Goal: Information Seeking & Learning: Get advice/opinions

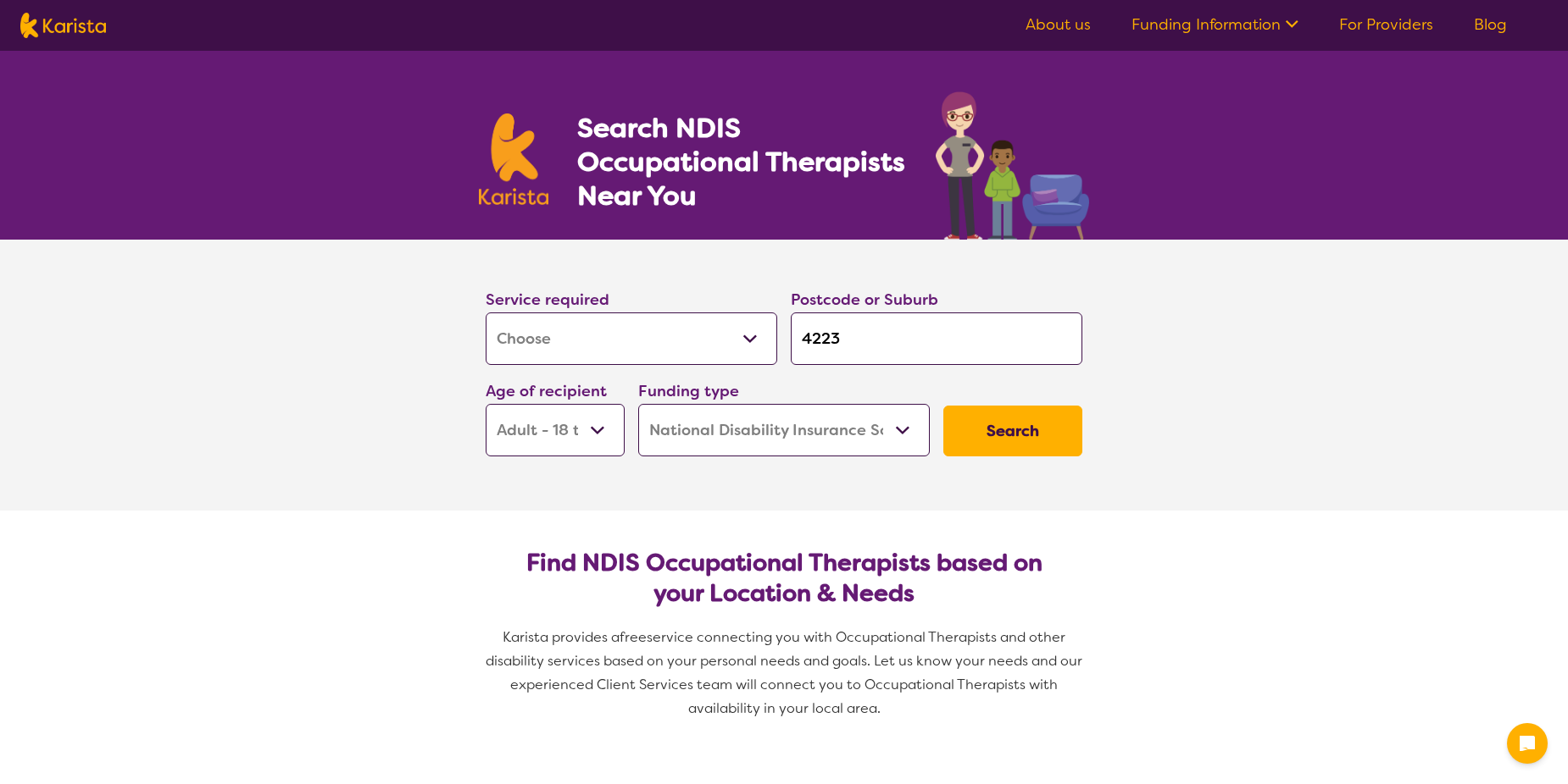
select select "[MEDICAL_DATA]"
select select "AD"
select select "NDIS"
select select "[MEDICAL_DATA]"
select select "AD"
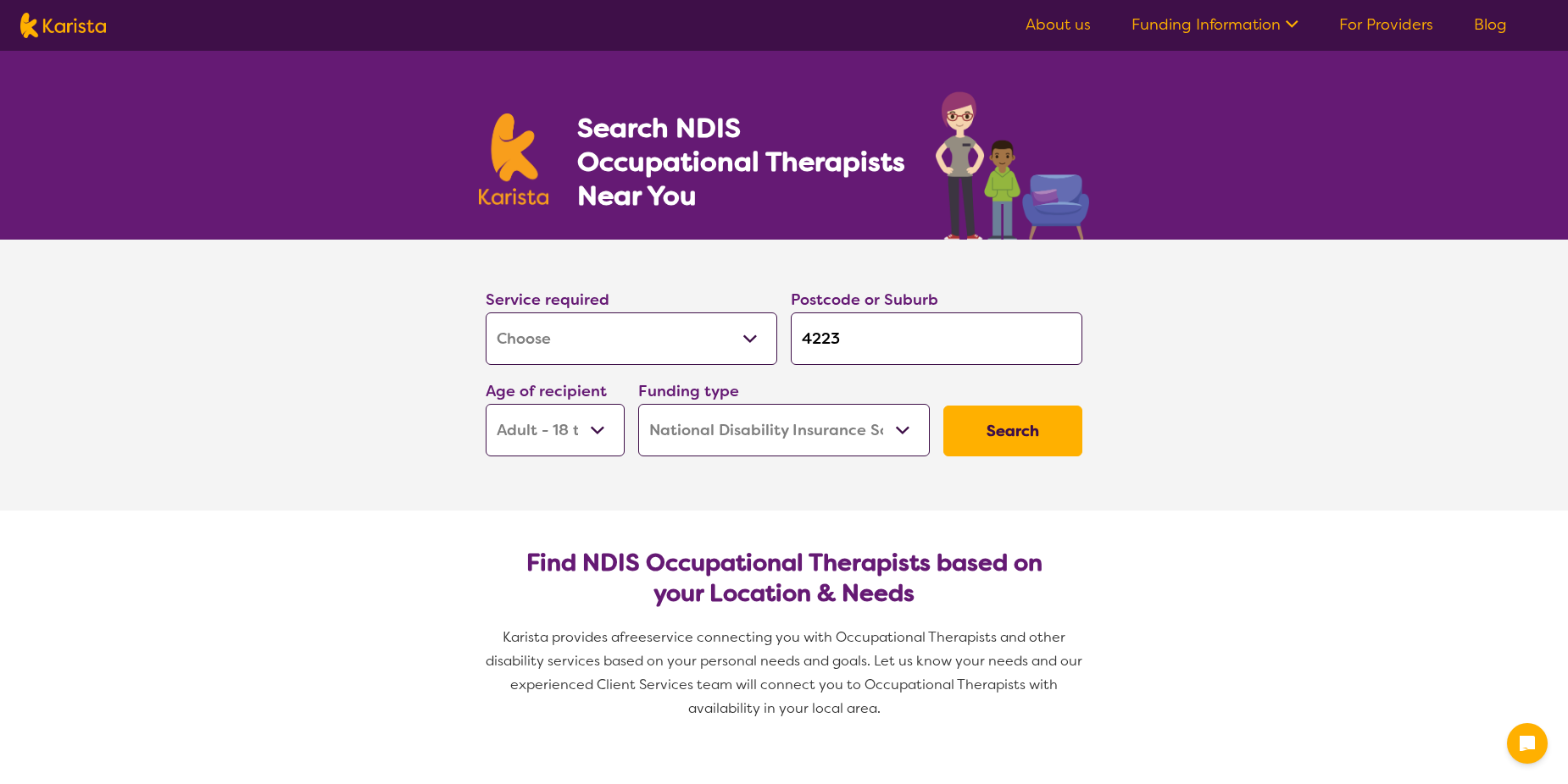
select select "NDIS"
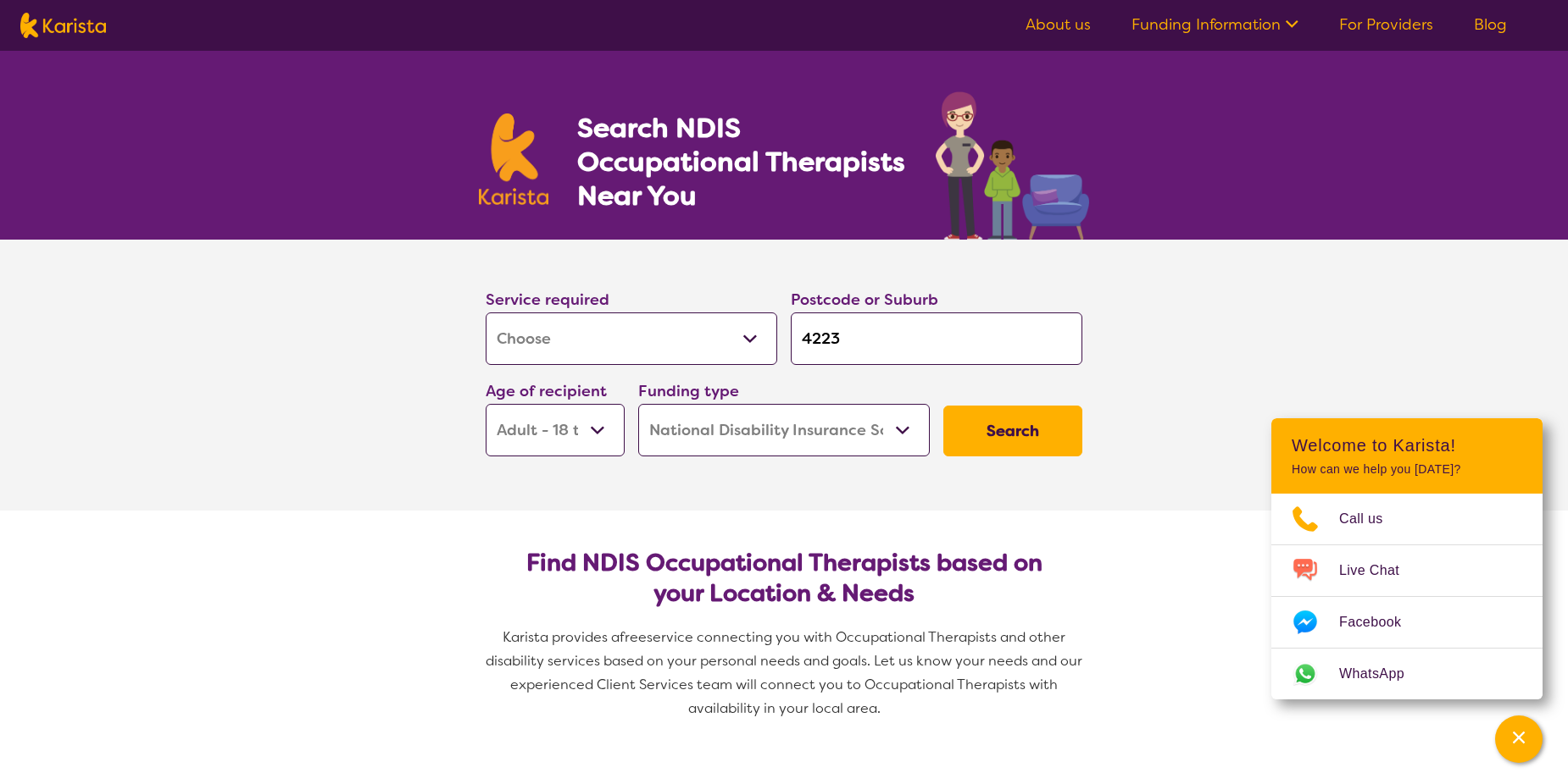
click at [850, 338] on input "4223" at bounding box center [936, 339] width 292 height 52
drag, startPoint x: 848, startPoint y: 340, endPoint x: 786, endPoint y: 344, distance: 62.1
click at [786, 344] on div "Postcode or Suburb 4223" at bounding box center [935, 326] width 305 height 91
type input "3"
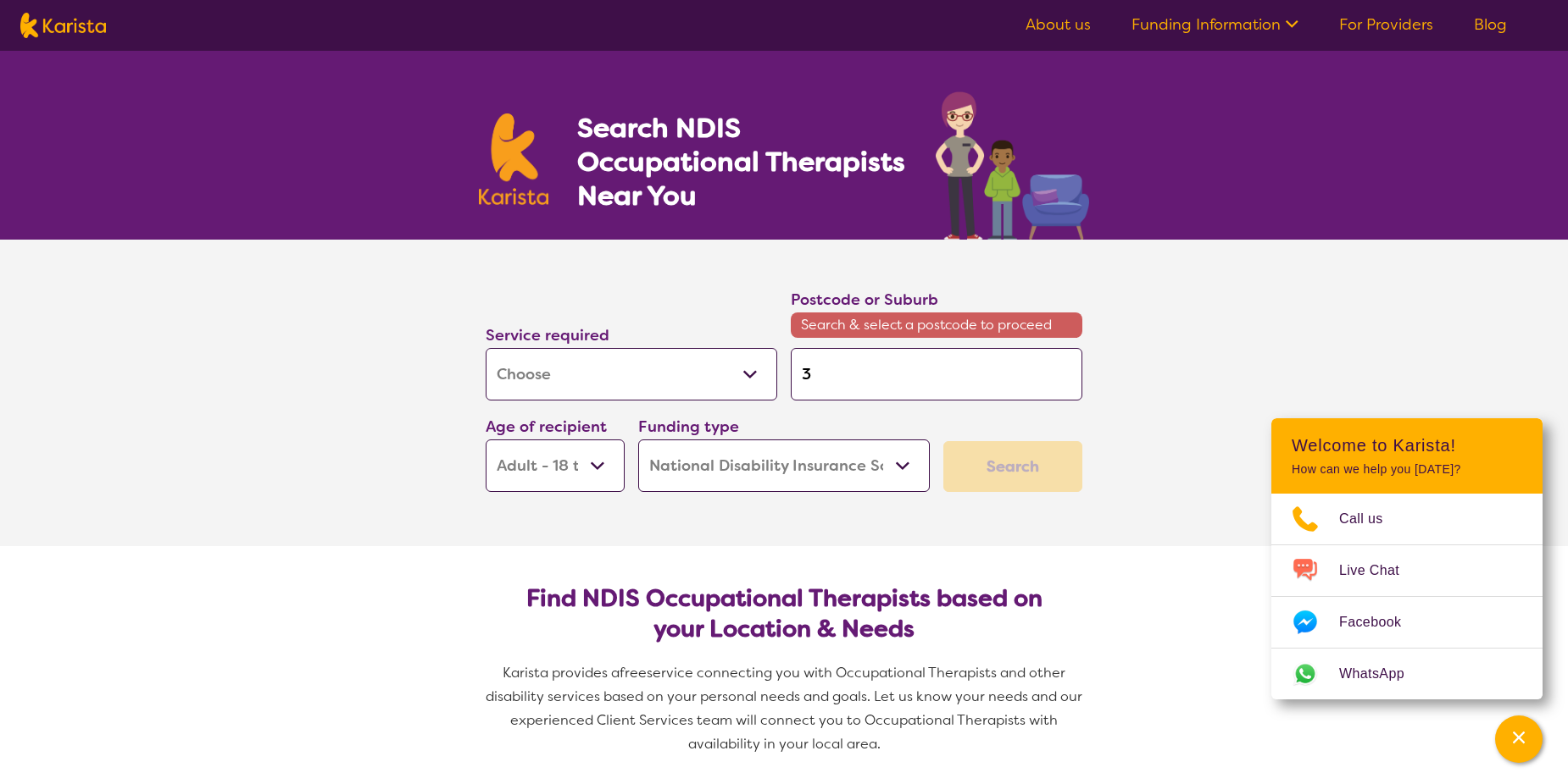
type input "33"
type input "335"
type input "3350"
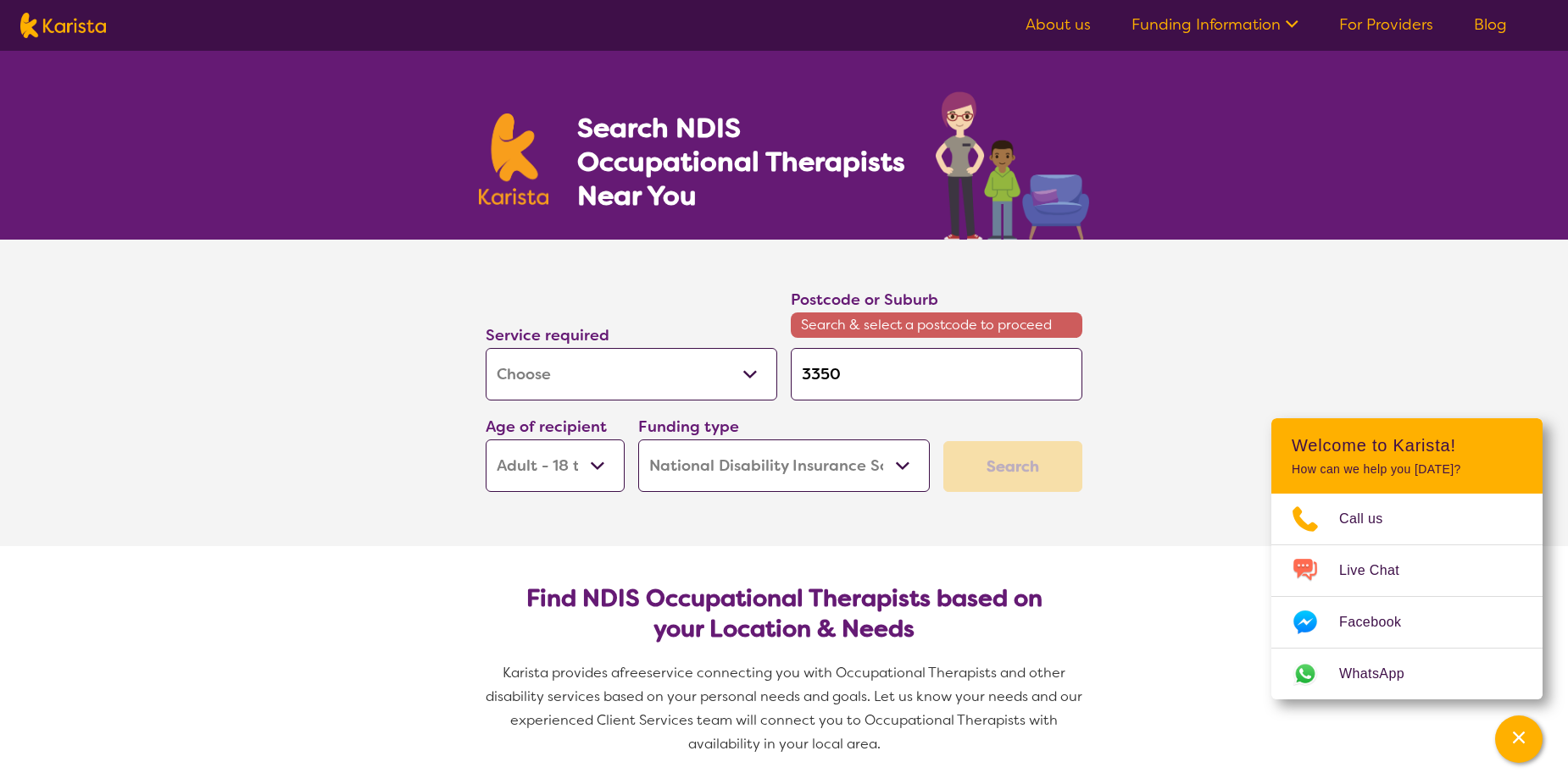
type input "3350"
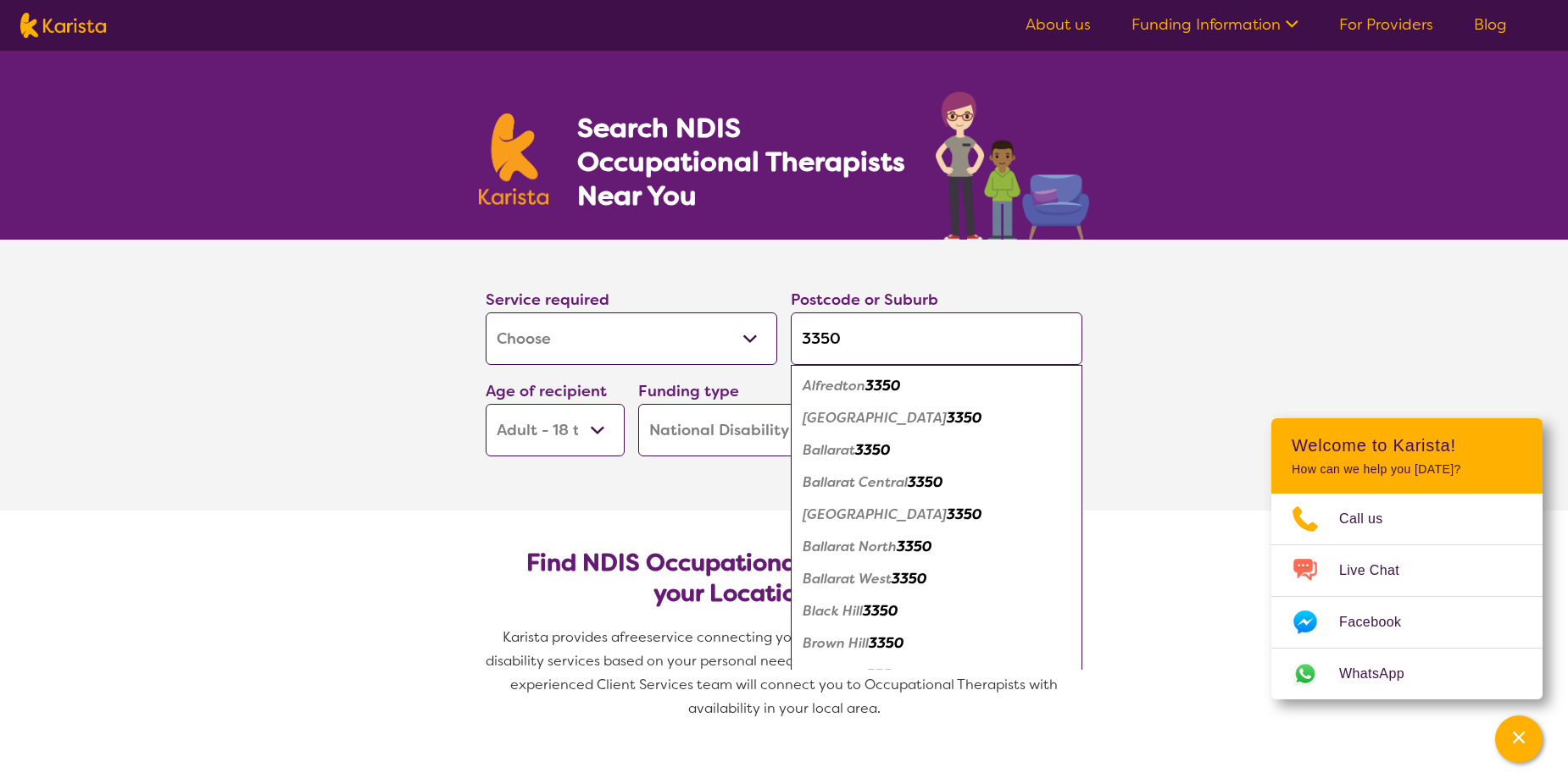
type input "3350"
click at [844, 386] on em "Alfredton" at bounding box center [834, 386] width 63 height 17
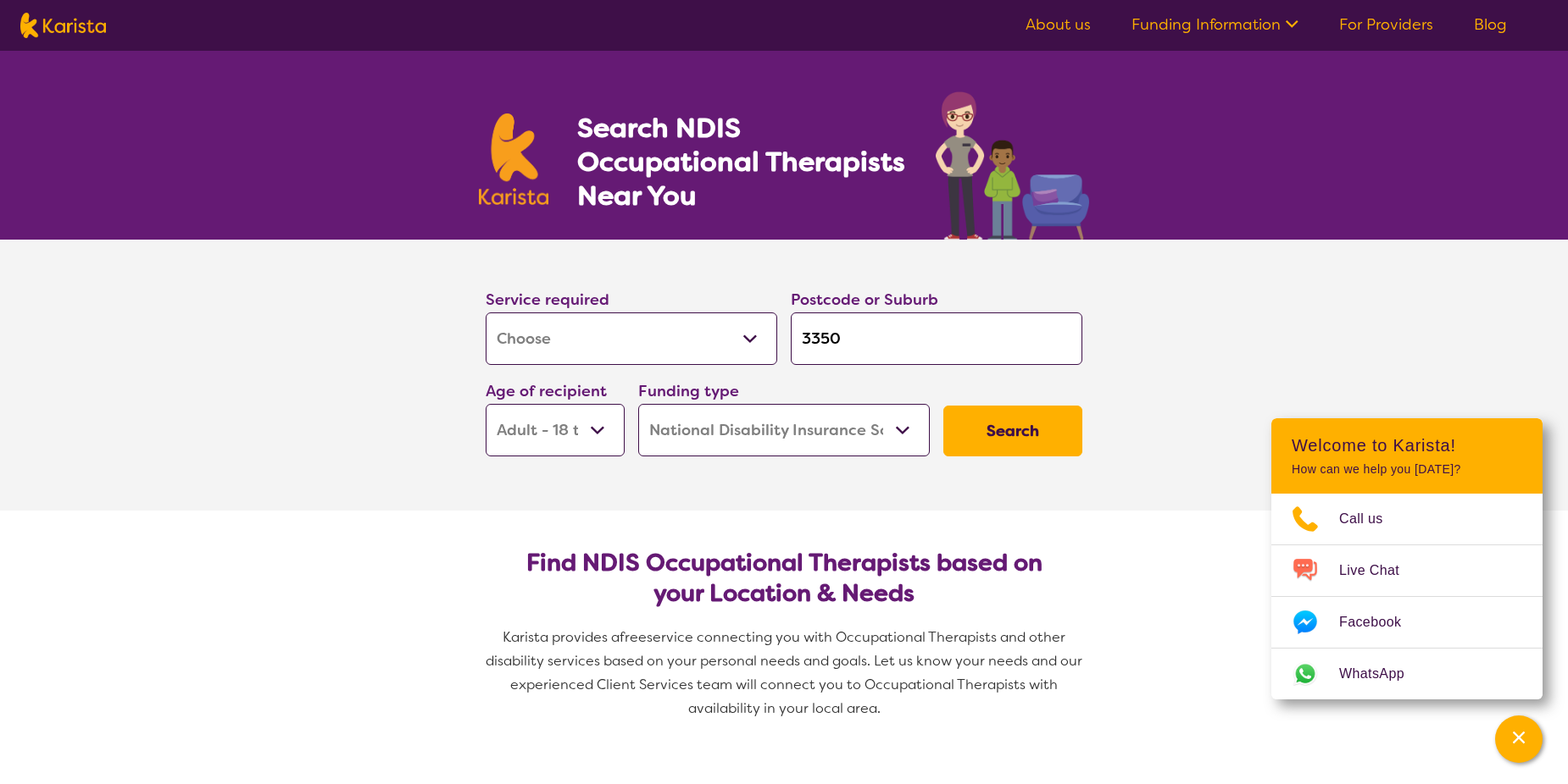
click at [1012, 432] on button "Search" at bounding box center [1012, 431] width 139 height 51
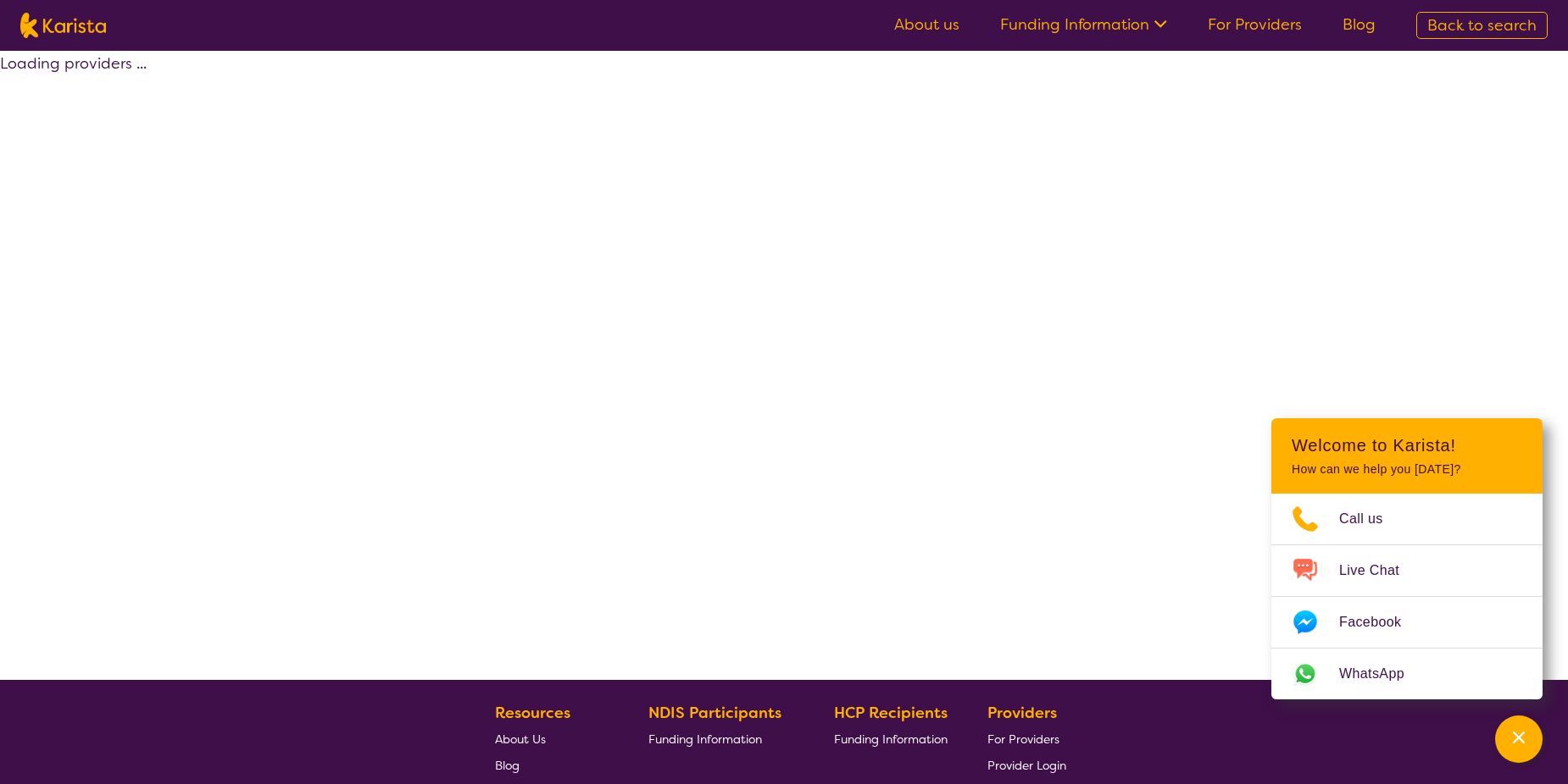
select select "by_score"
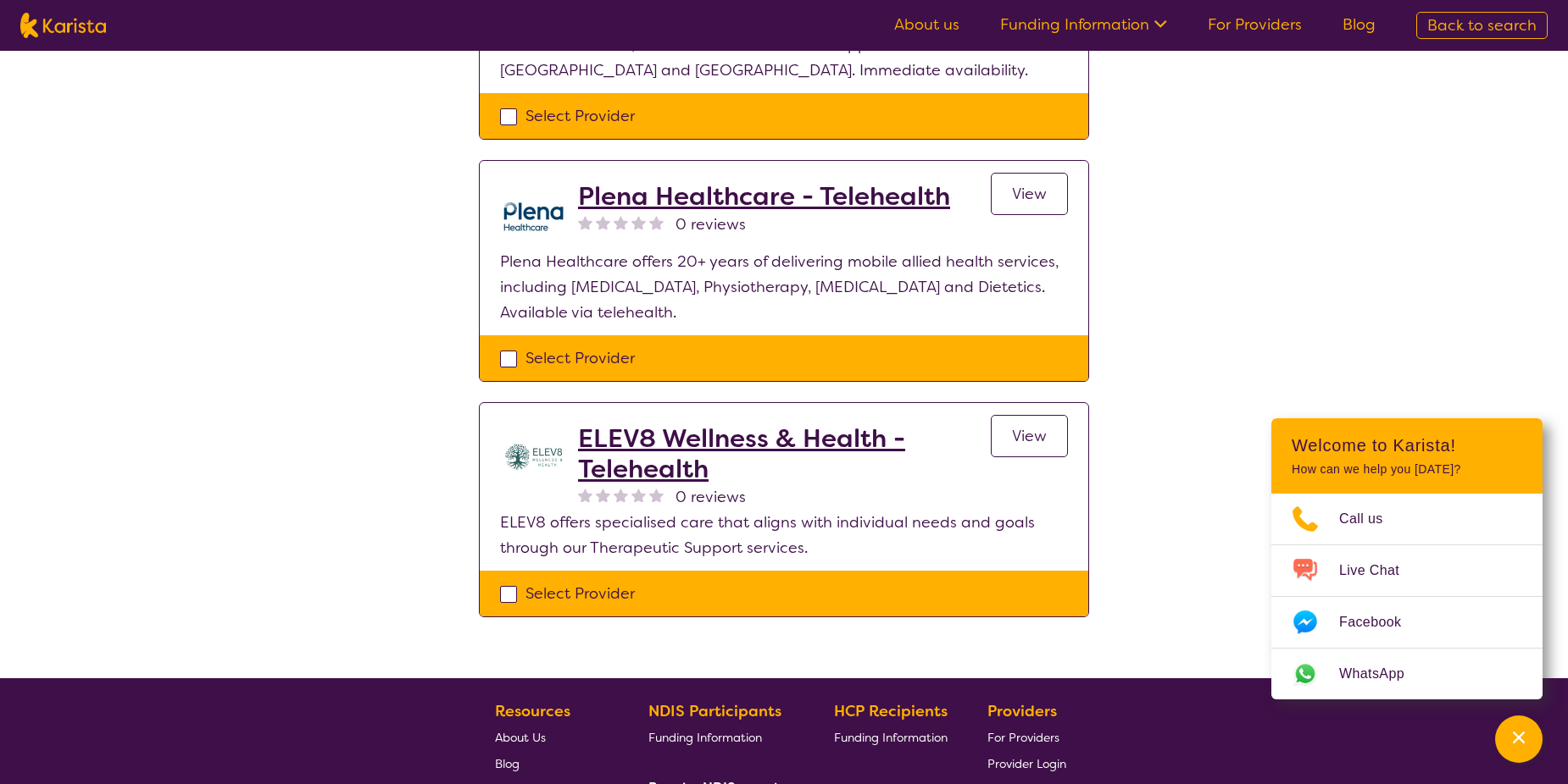
scroll to position [339, 0]
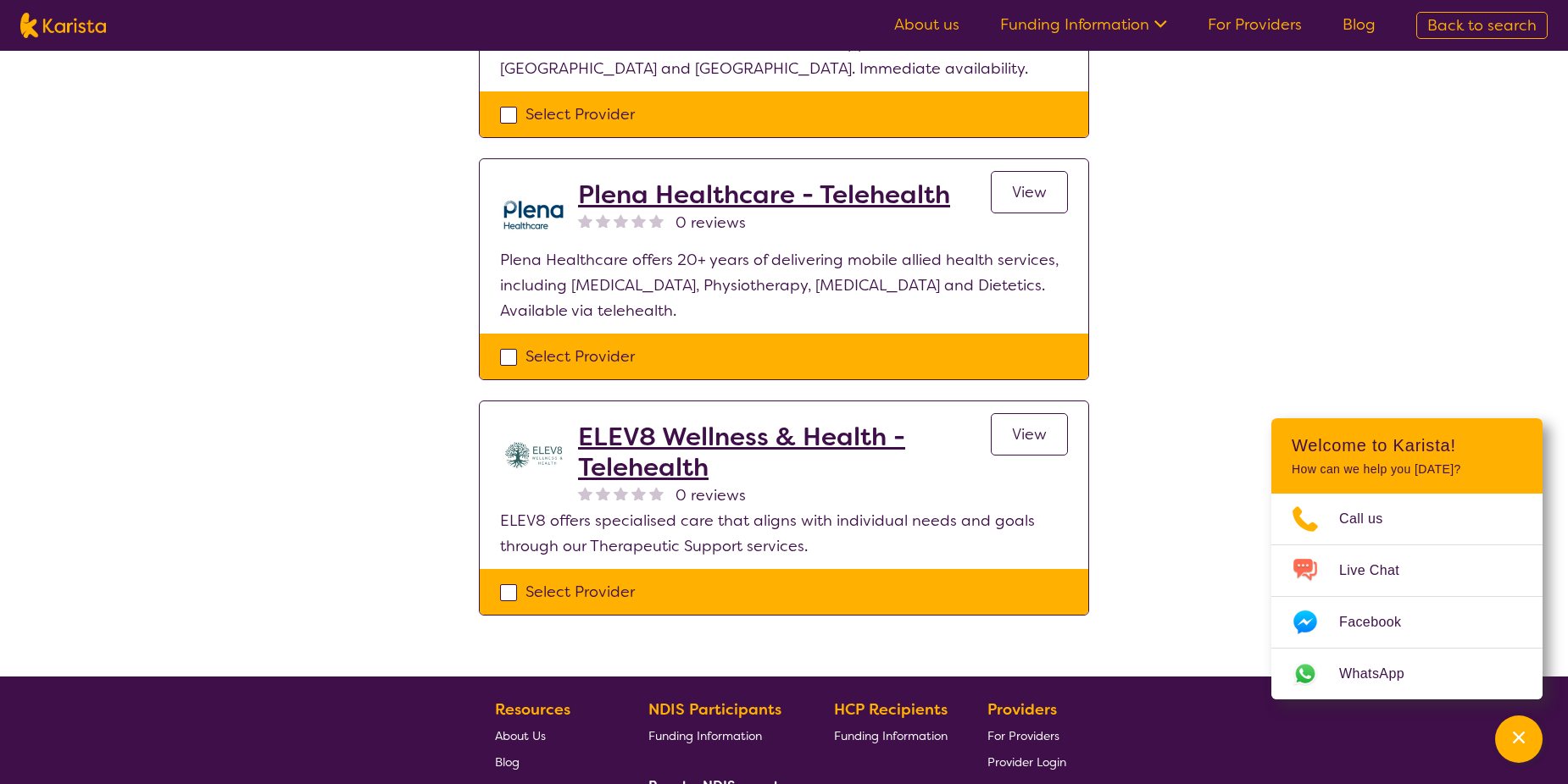
click at [652, 200] on h2 "Plena Healthcare - Telehealth" at bounding box center [764, 194] width 372 height 30
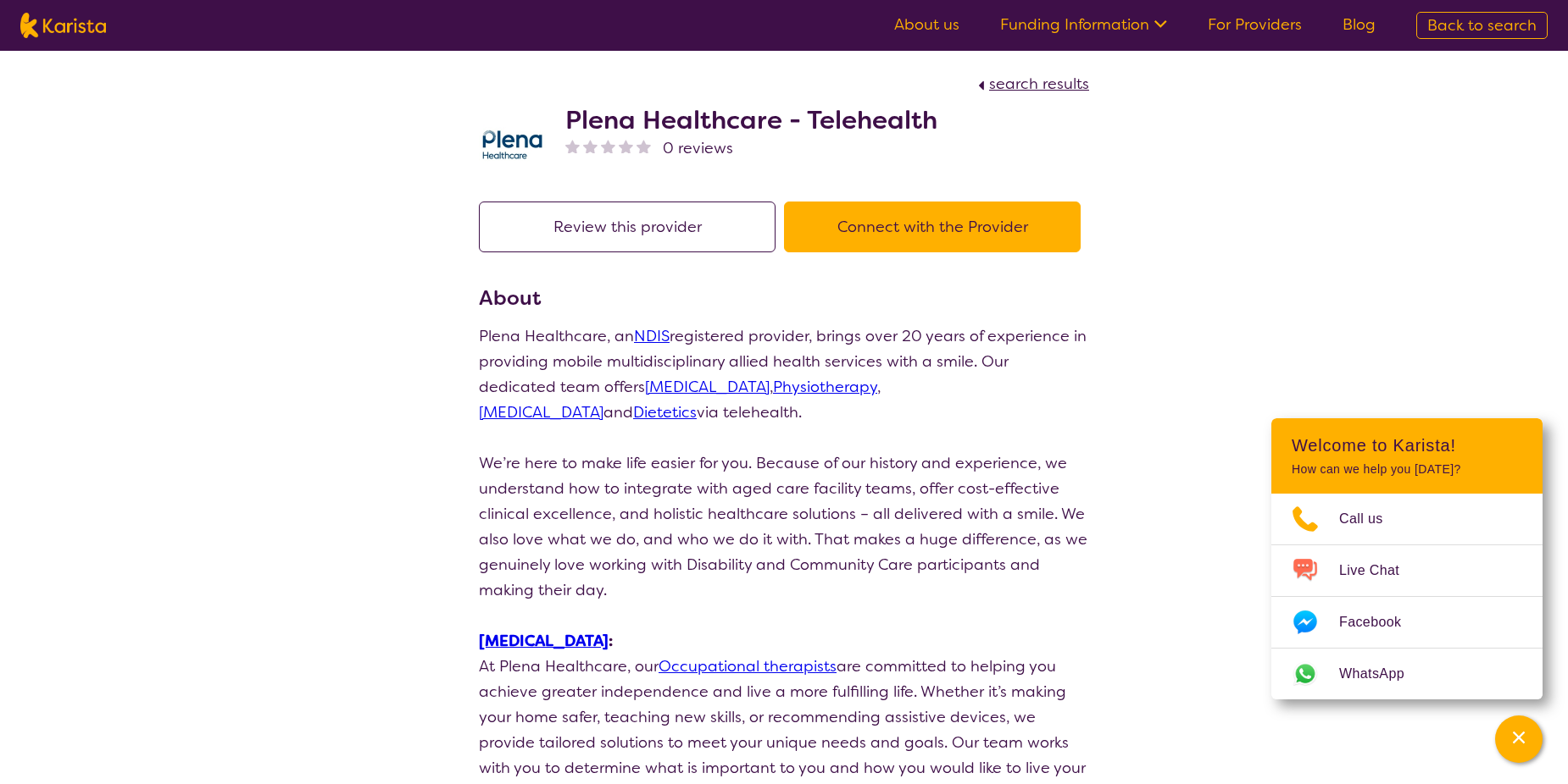
scroll to position [339, 0]
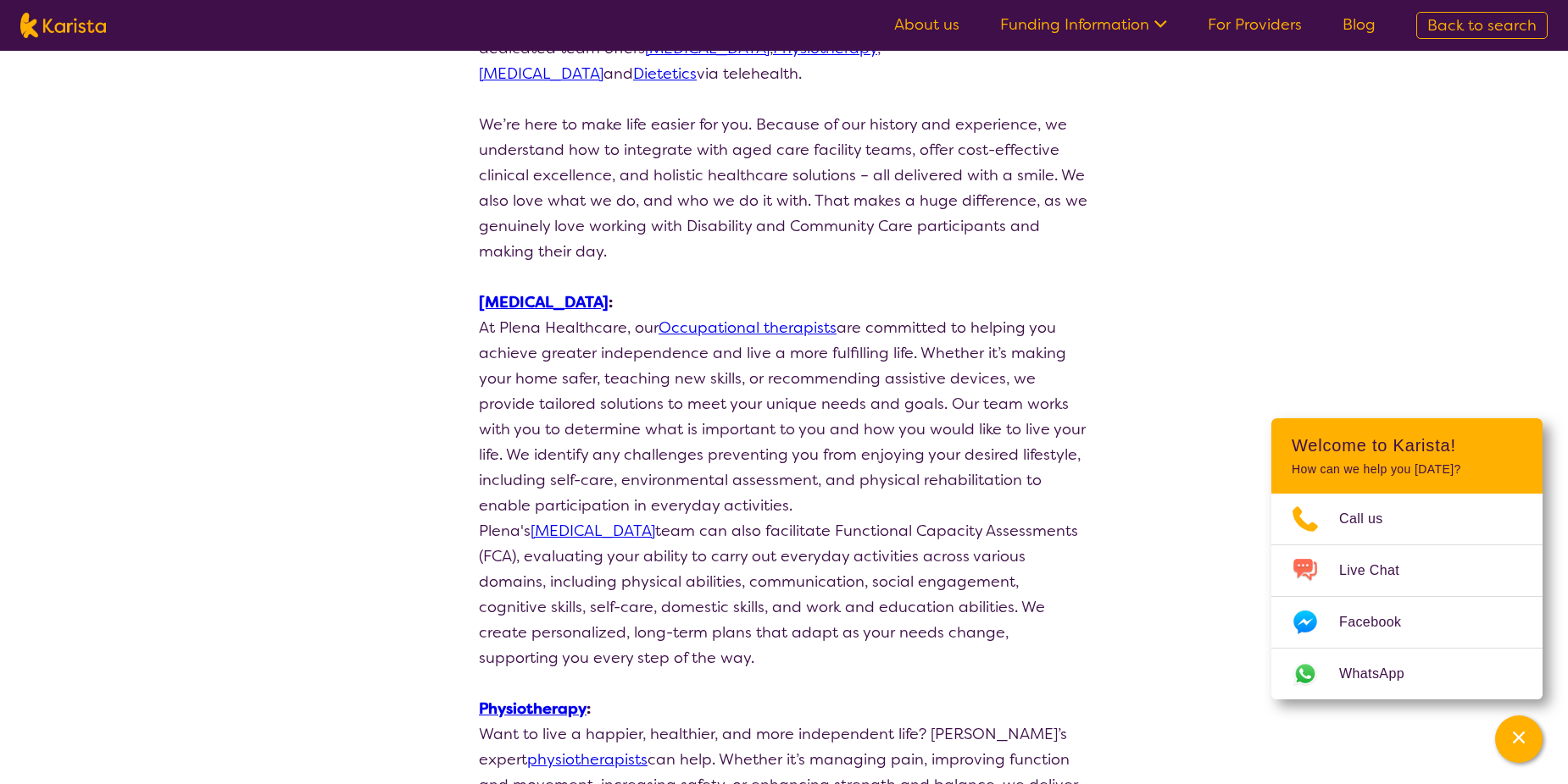
select select "by_score"
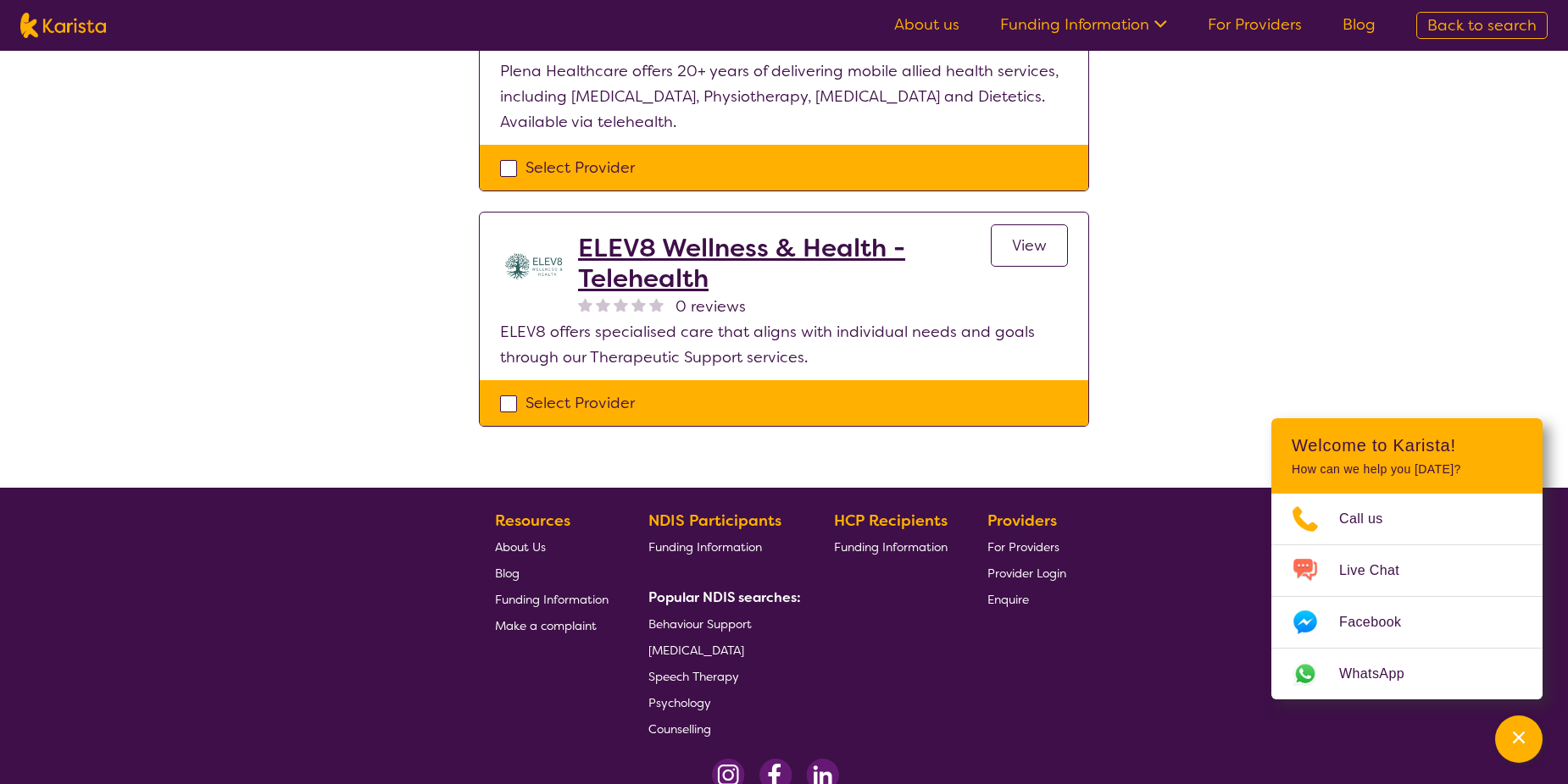
scroll to position [423, 0]
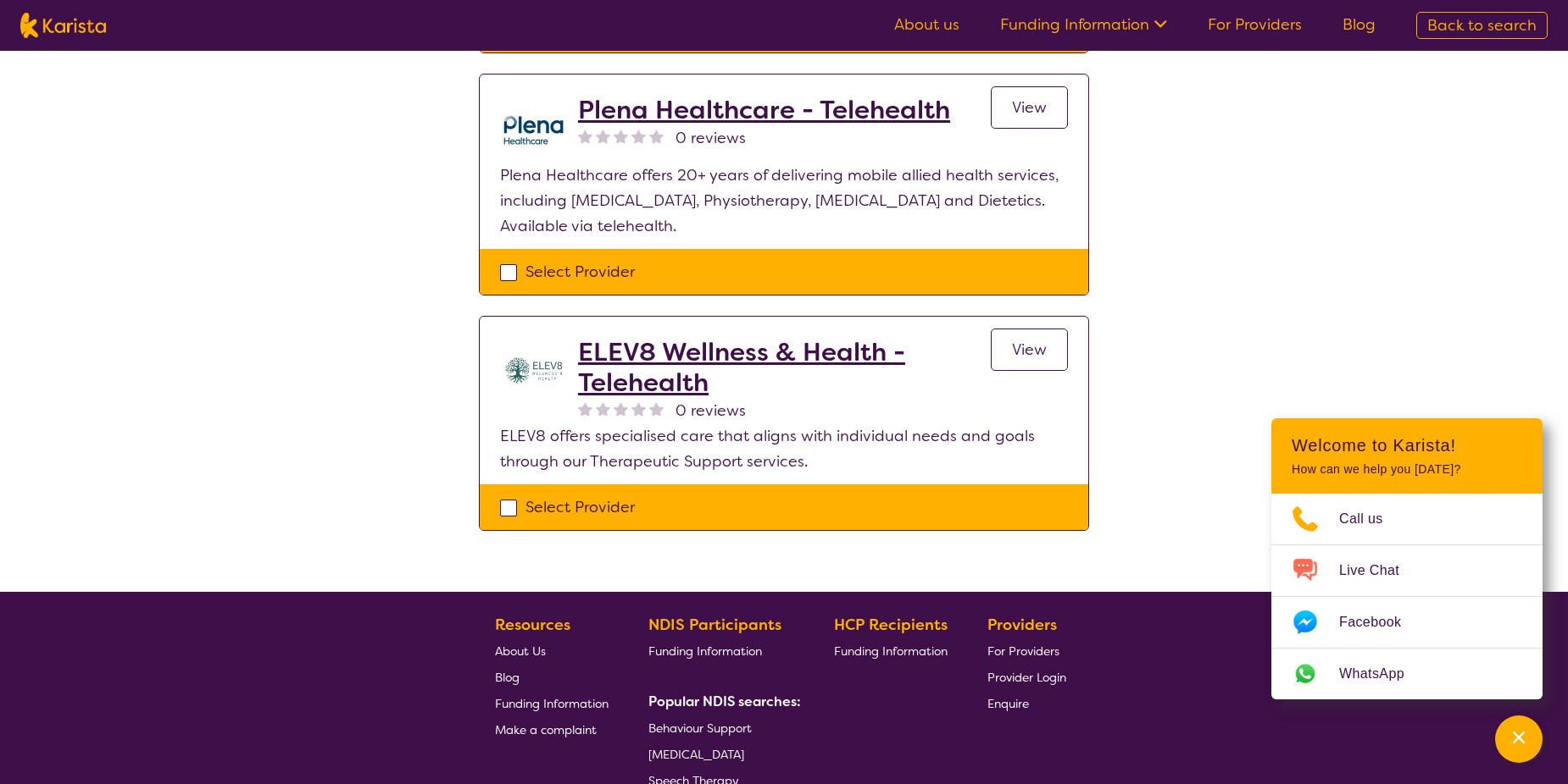
click at [651, 385] on h2 "ELEV8 Wellness & Health - Telehealth" at bounding box center [784, 367] width 412 height 61
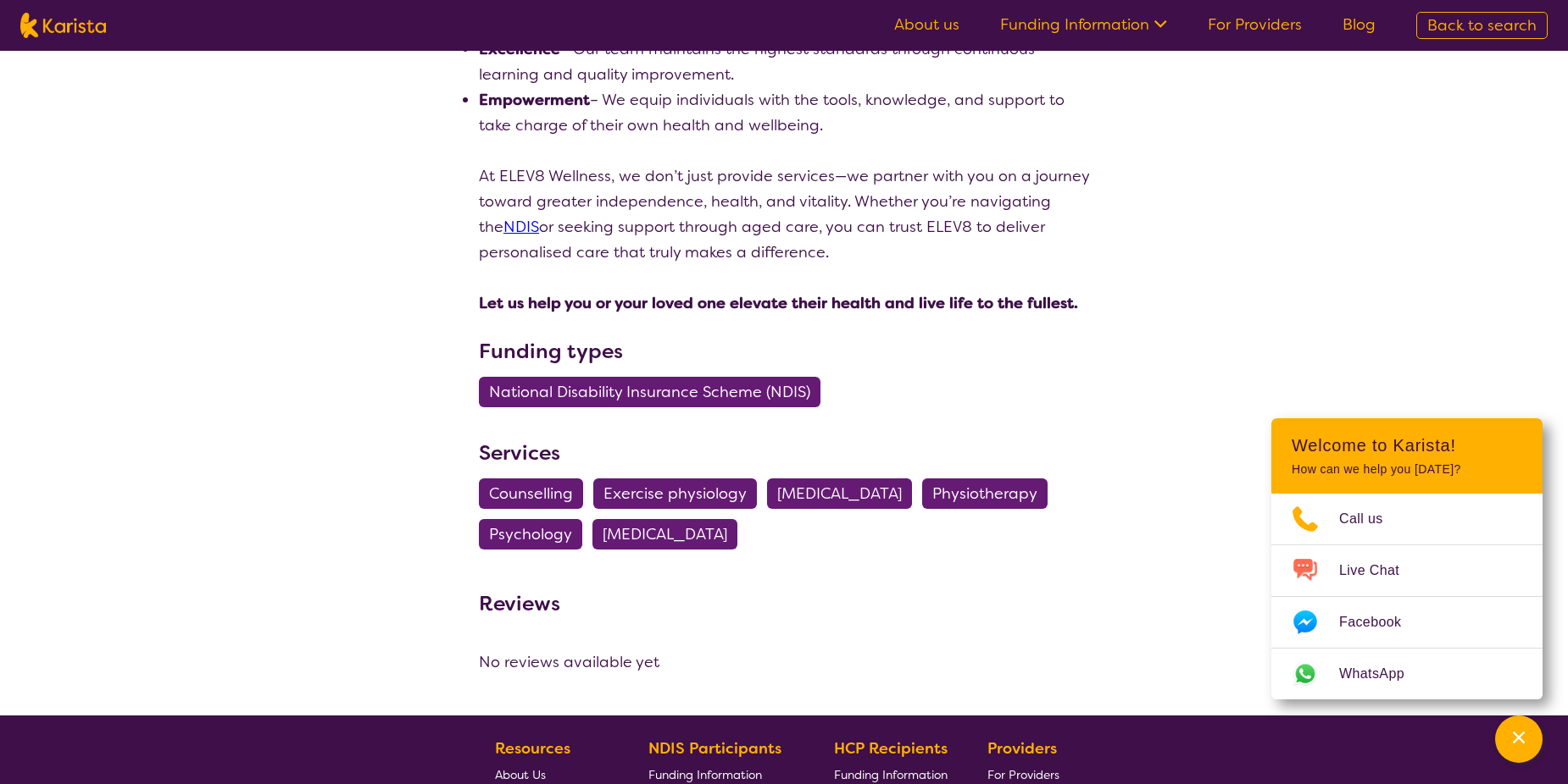
scroll to position [1609, 0]
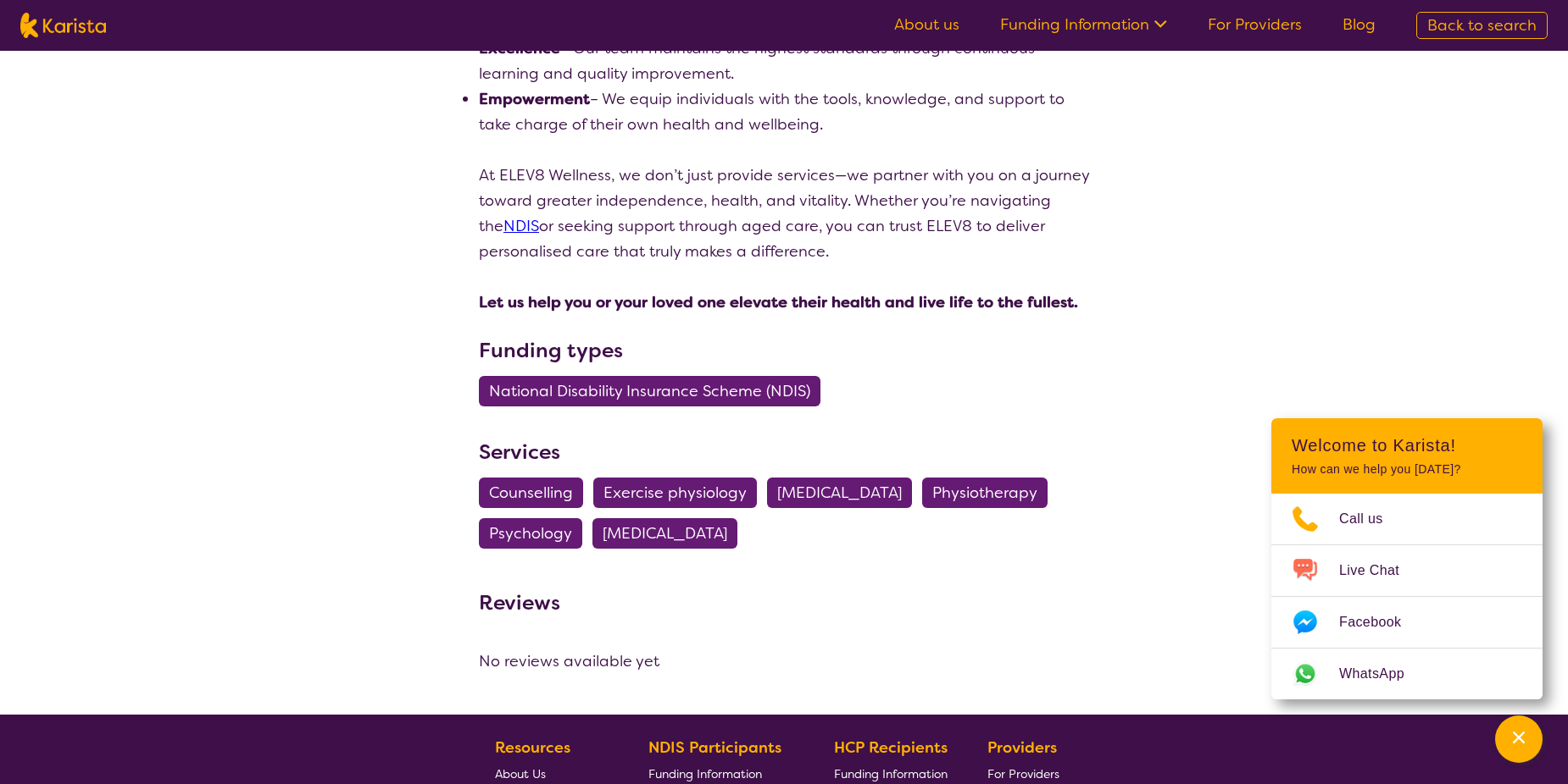
click at [832, 493] on span "[MEDICAL_DATA]" at bounding box center [839, 492] width 124 height 30
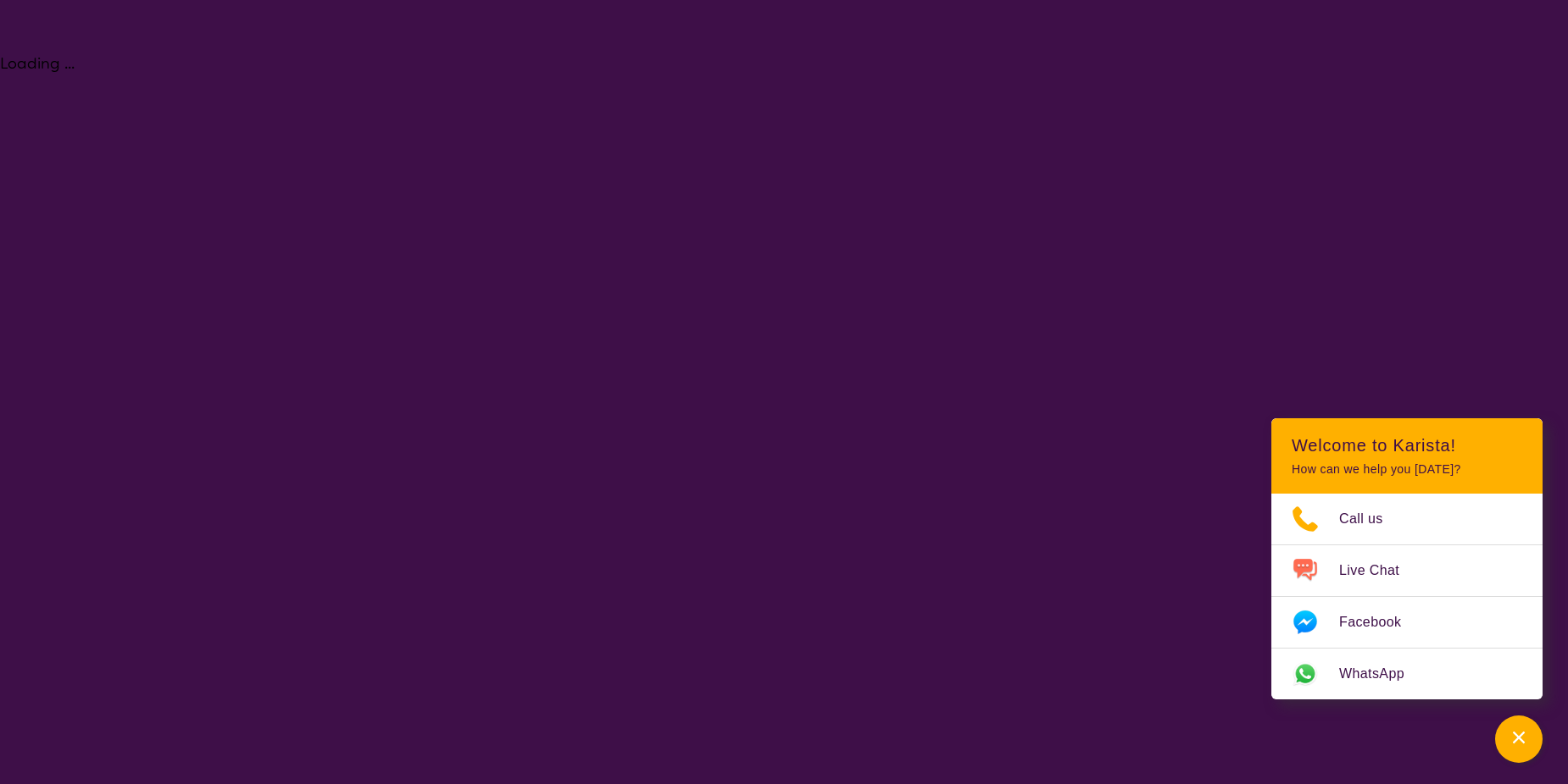
select select "[MEDICAL_DATA]"
select select "AD"
select select "NDIS"
select select "[MEDICAL_DATA]"
select select "AD"
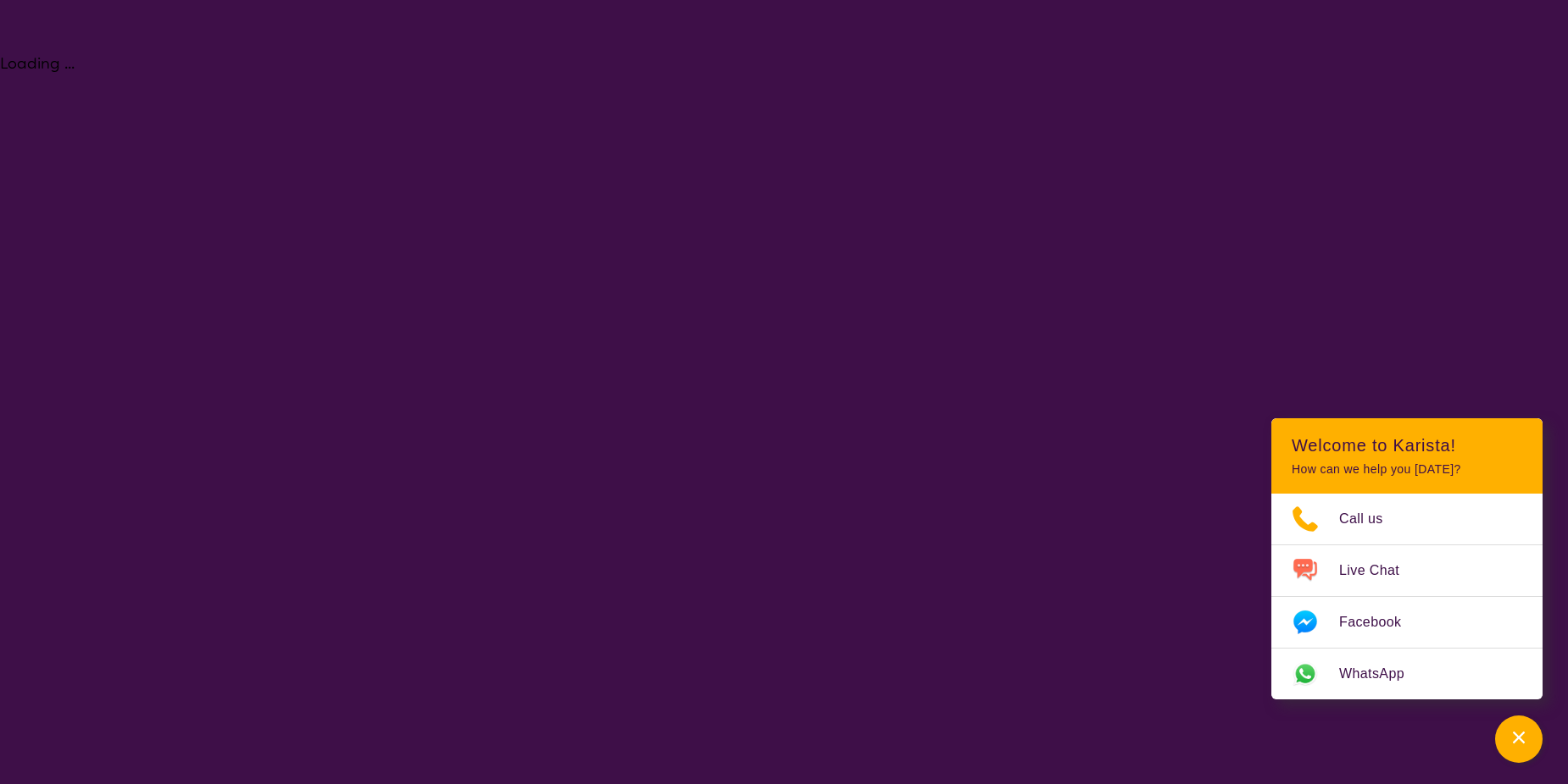
select select "NDIS"
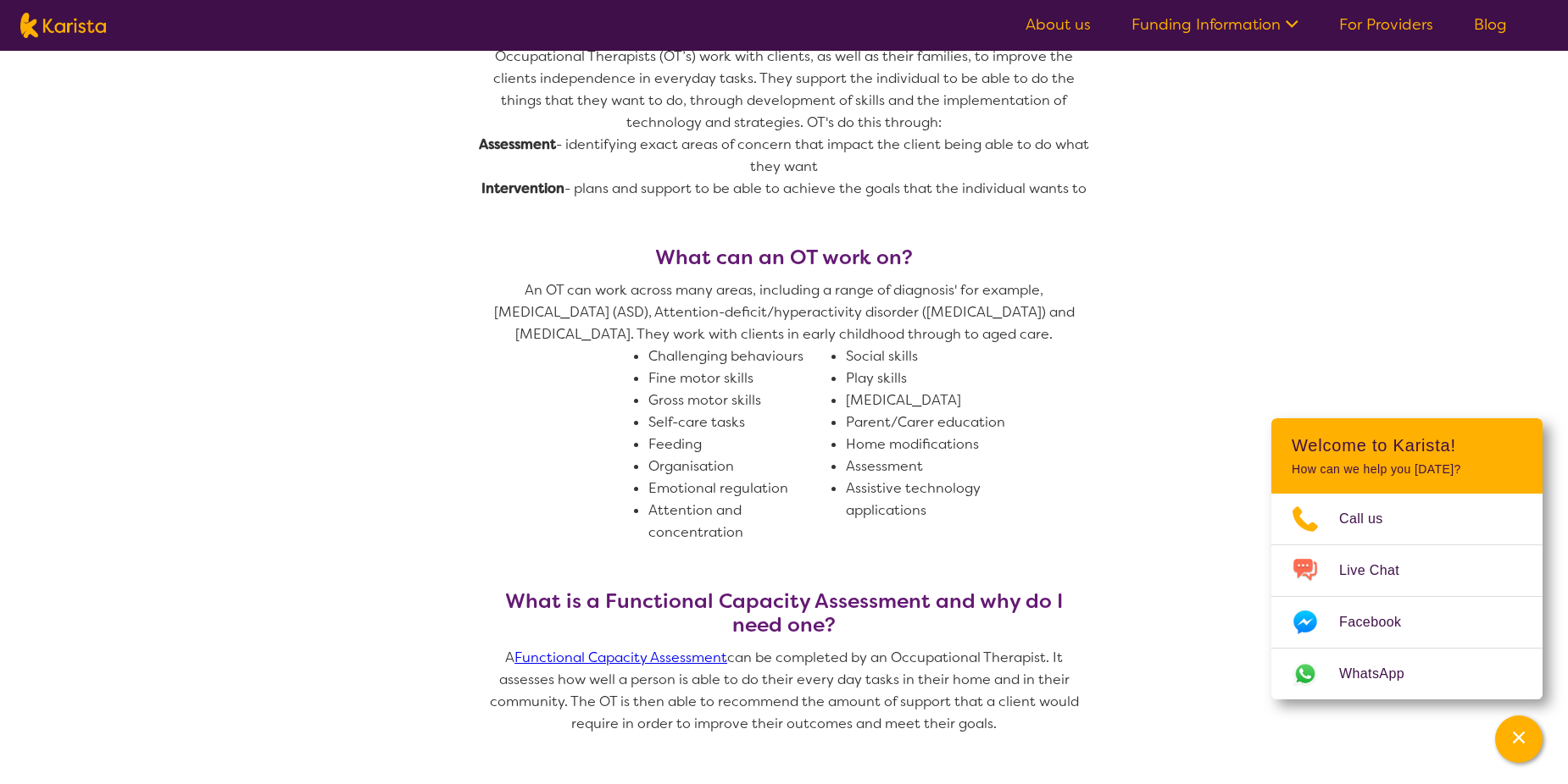
scroll to position [847, 0]
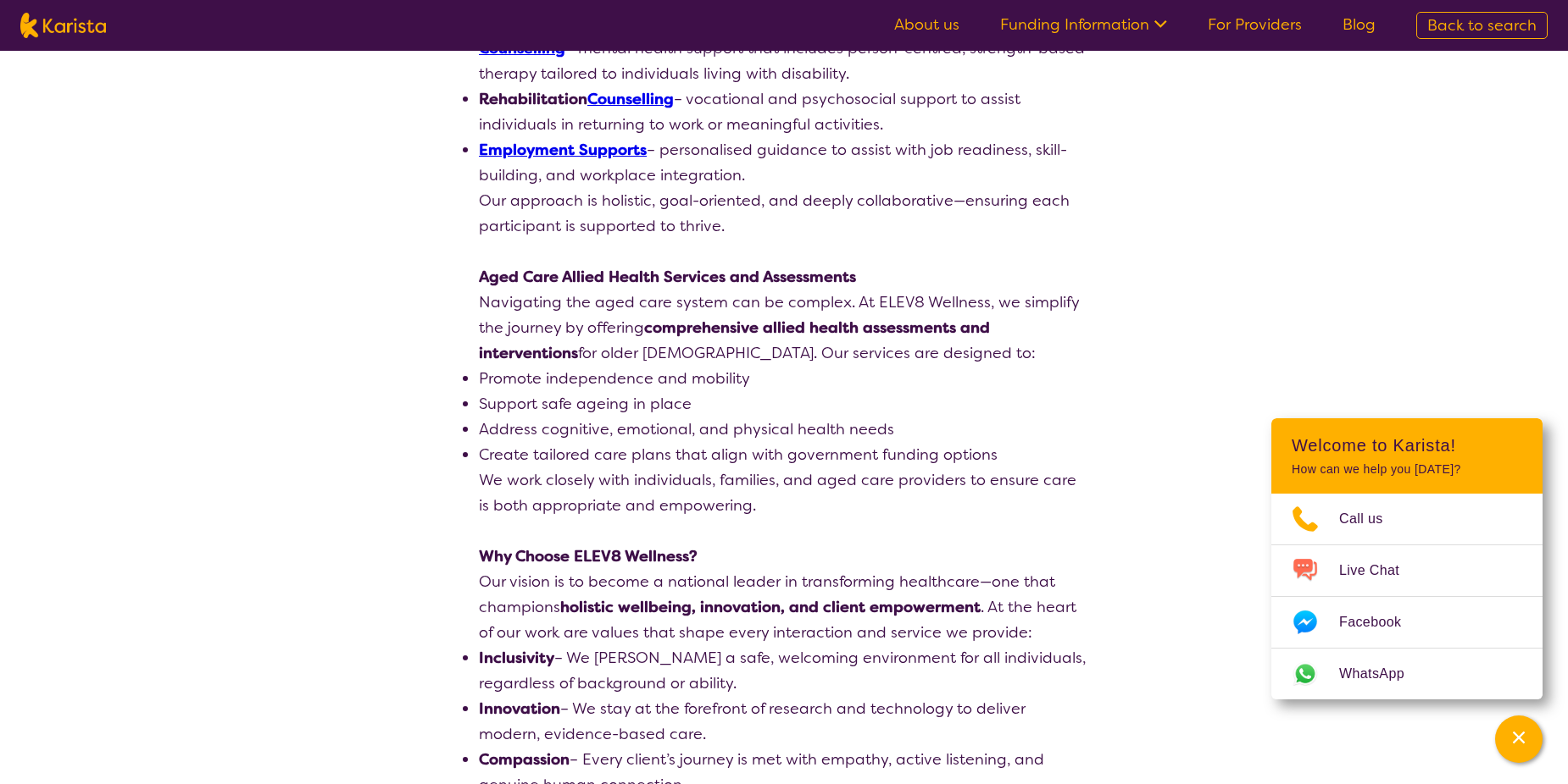
scroll to position [1609, 0]
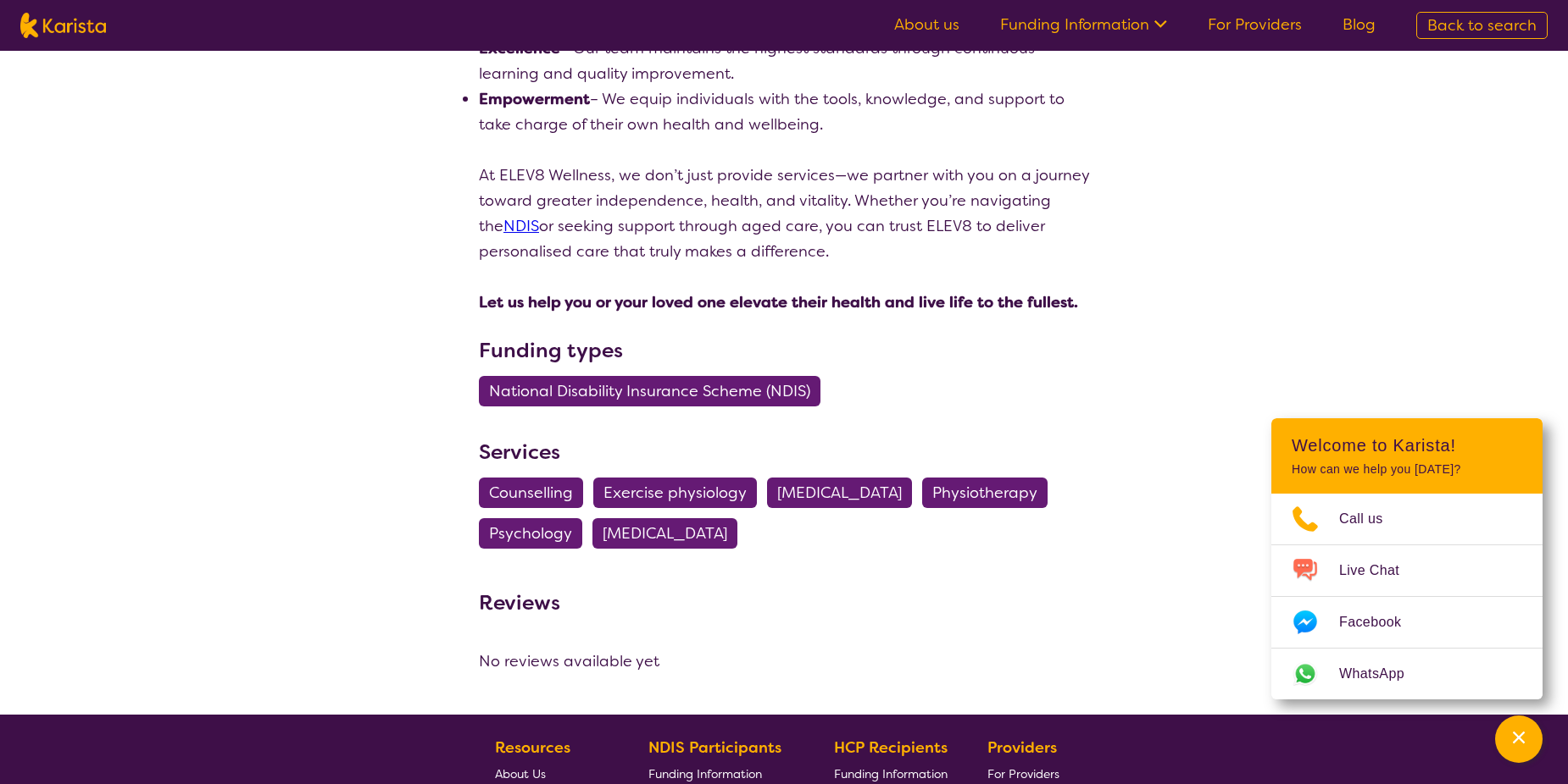
select select "by_score"
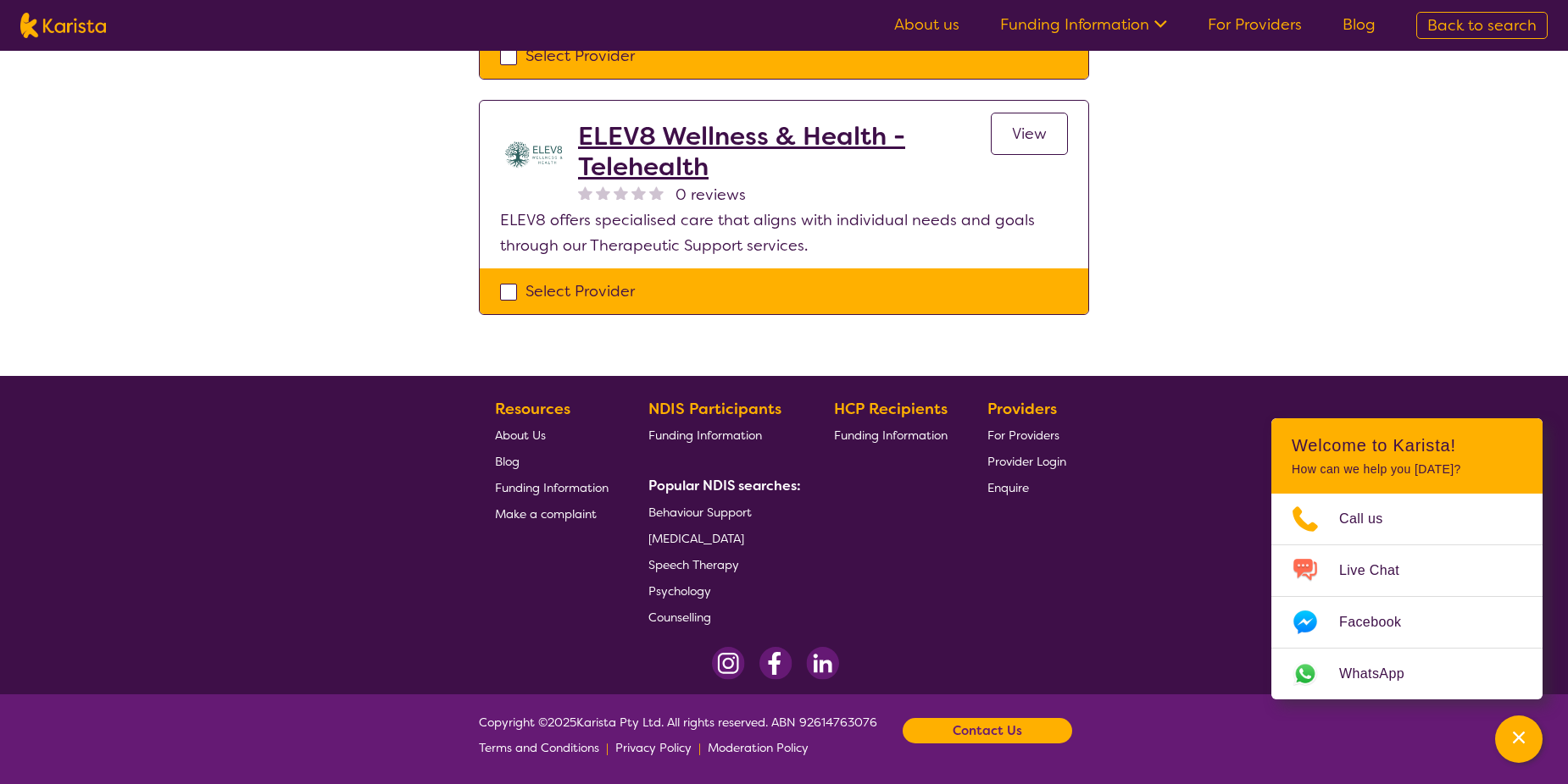
scroll to position [423, 0]
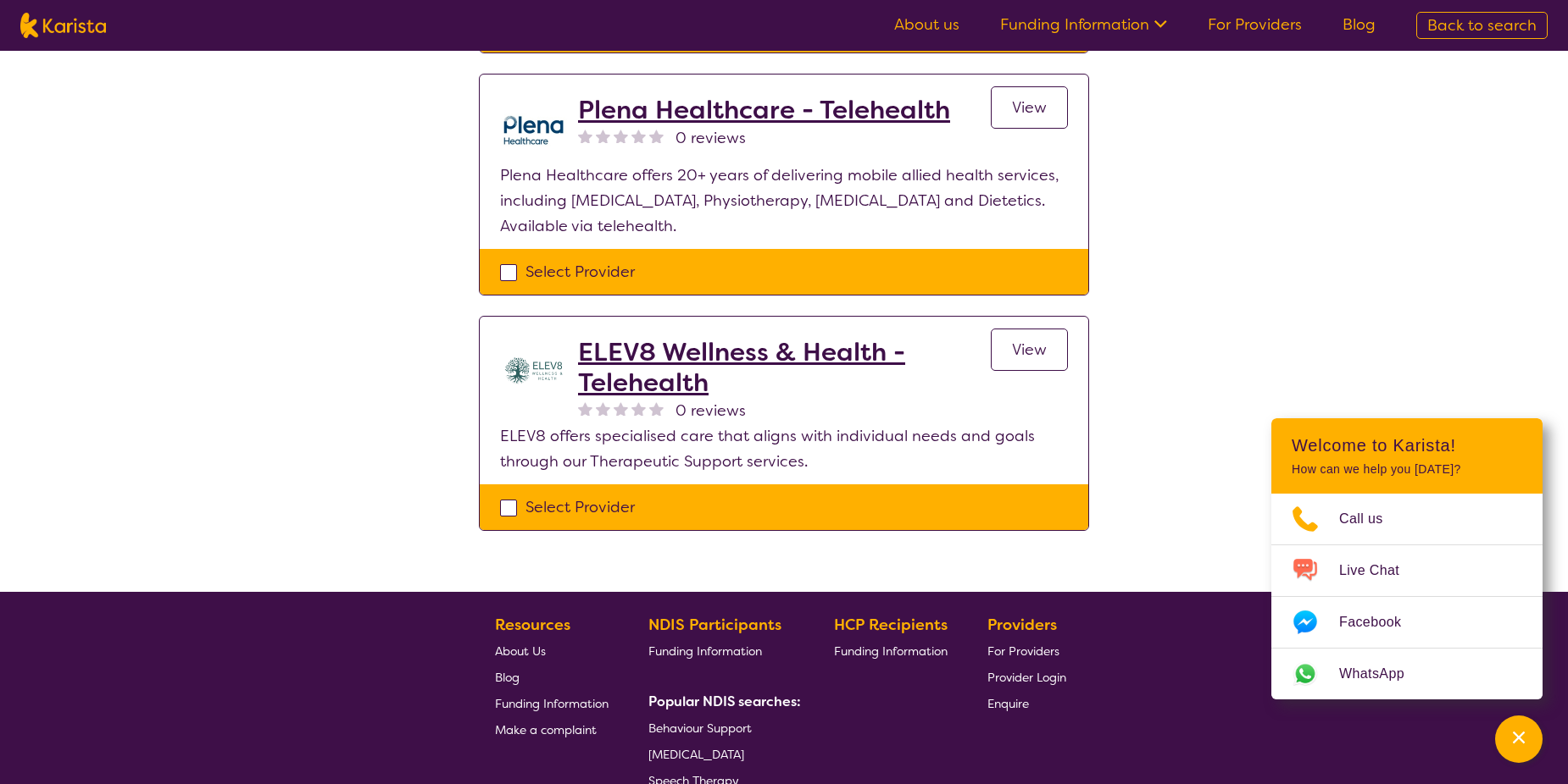
click at [648, 361] on h2 "ELEV8 Wellness & Health - Telehealth" at bounding box center [784, 367] width 412 height 61
